Goal: Navigation & Orientation: Find specific page/section

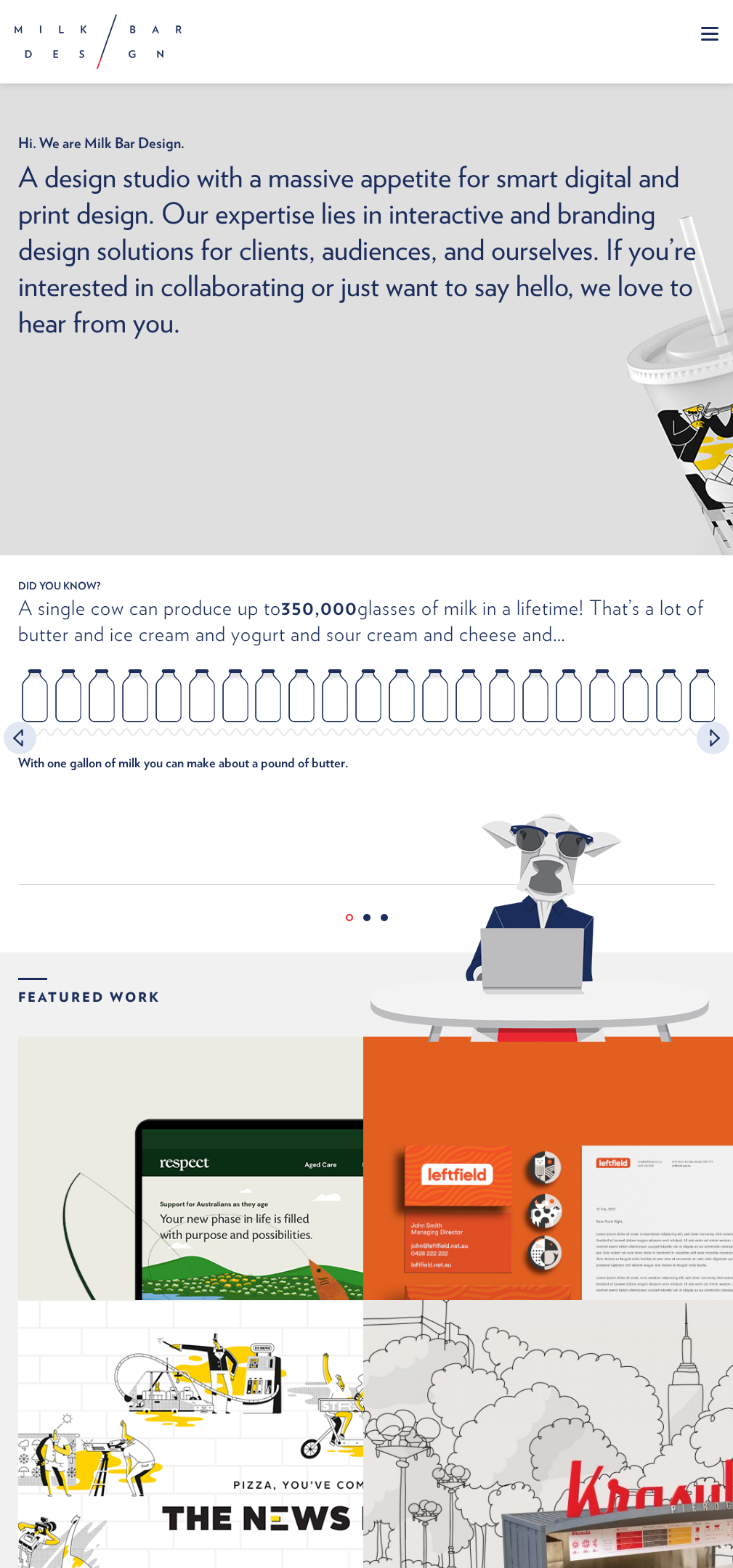
click at [0, 0] on span "Brand Development" at bounding box center [0, 0] width 0 height 0
